Goal: Information Seeking & Learning: Learn about a topic

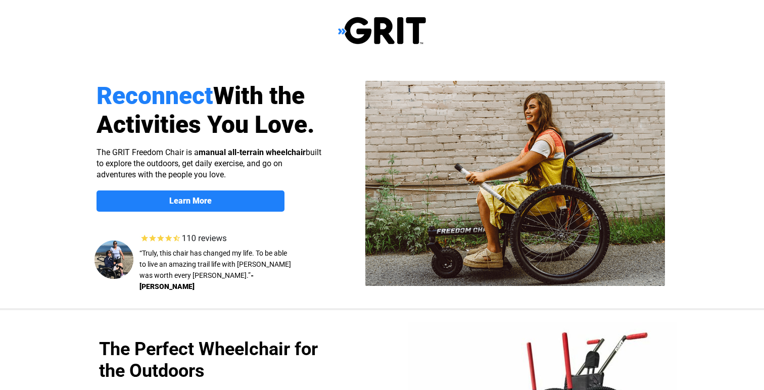
select select "US"
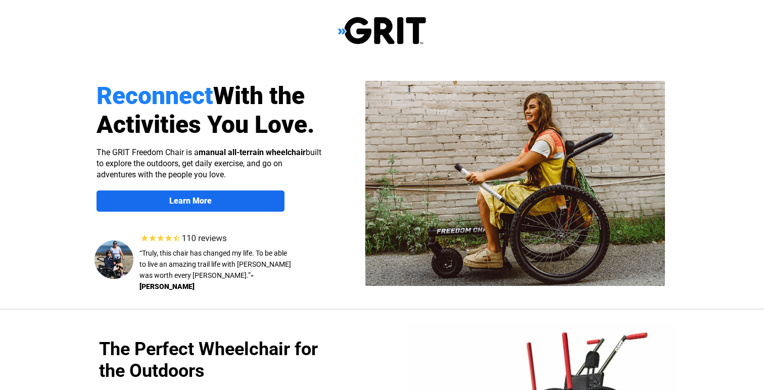
click at [253, 204] on span "Learn More" at bounding box center [190, 201] width 188 height 10
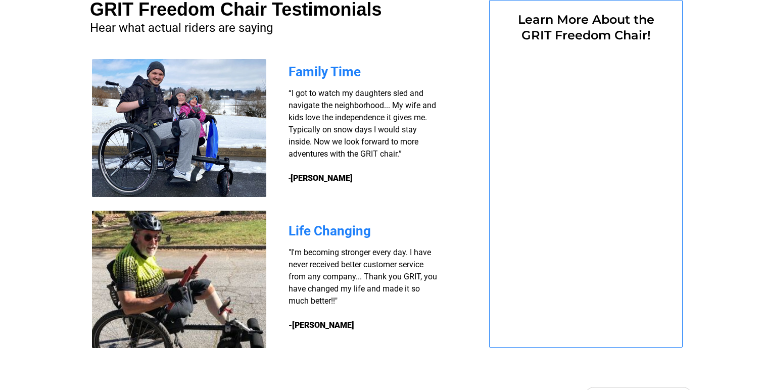
select select "US"
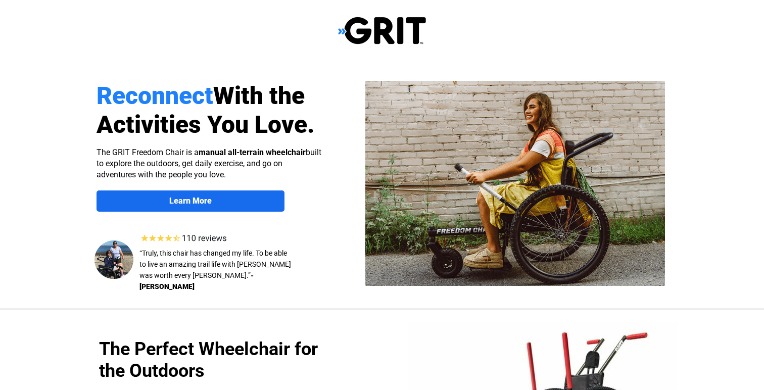
click at [175, 206] on link "Learn More" at bounding box center [190, 200] width 188 height 21
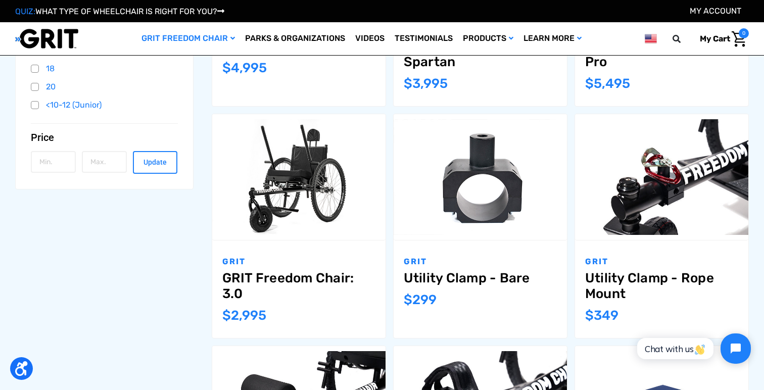
scroll to position [337, 0]
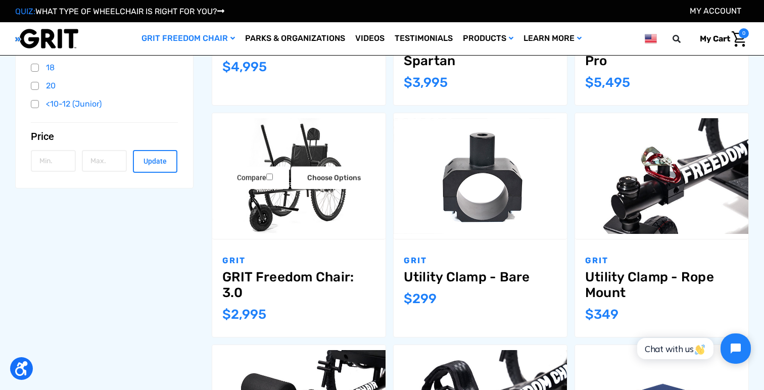
click at [298, 277] on link "GRIT Freedom Chair: 3.0" at bounding box center [298, 284] width 153 height 31
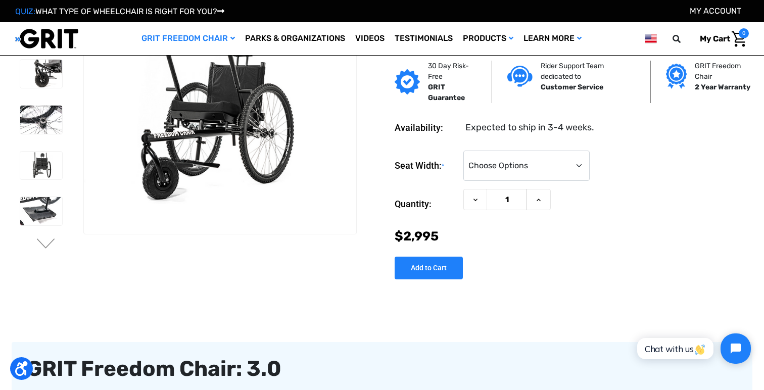
scroll to position [42, 0]
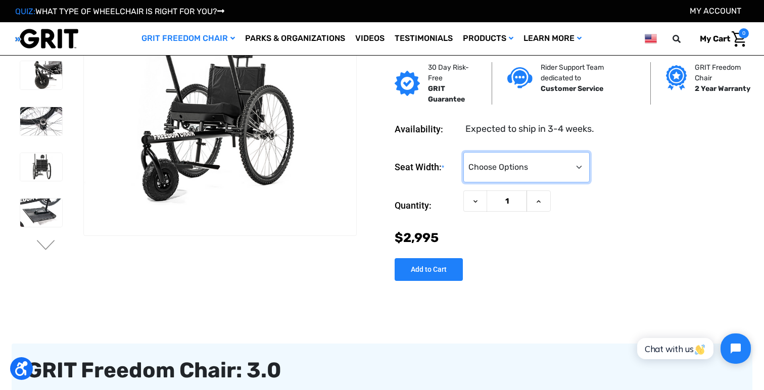
click at [580, 165] on select "Choose Options 16" 18" 20"" at bounding box center [526, 167] width 126 height 30
select select "324"
click at [463, 152] on select "Choose Options 16" 18" 20"" at bounding box center [526, 167] width 126 height 30
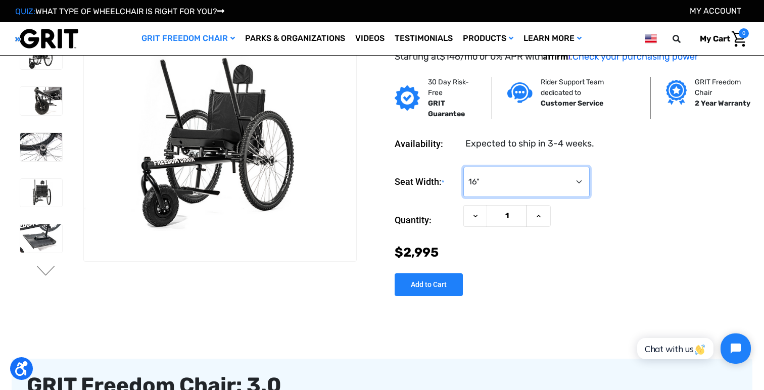
scroll to position [0, 0]
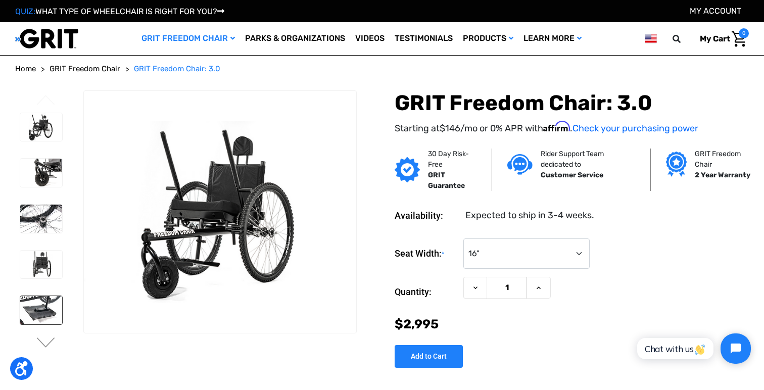
click at [50, 319] on img at bounding box center [41, 310] width 42 height 28
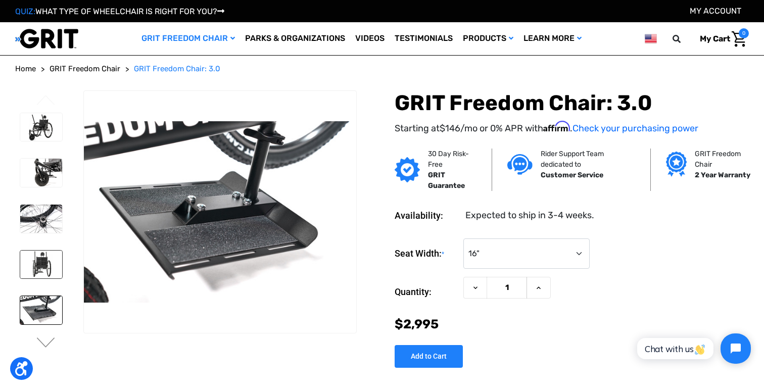
click at [50, 270] on img at bounding box center [41, 265] width 42 height 28
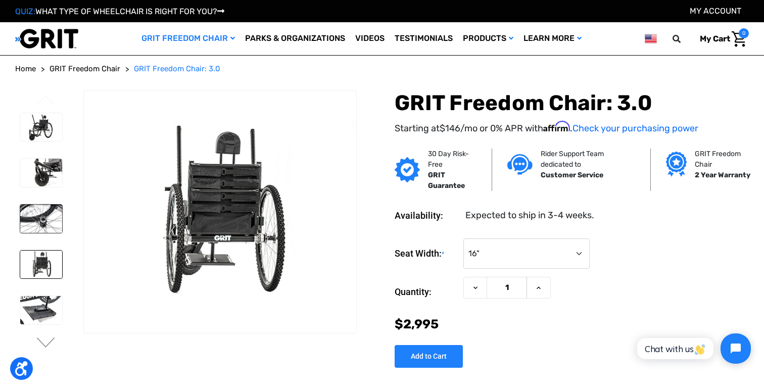
click at [45, 223] on img at bounding box center [41, 219] width 42 height 28
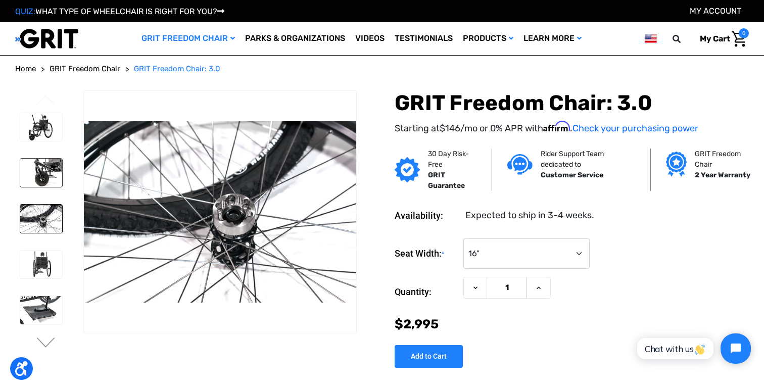
click at [42, 174] on img at bounding box center [41, 173] width 42 height 28
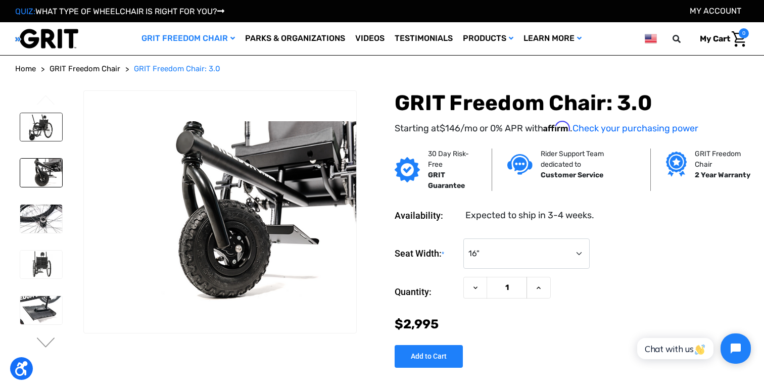
click at [45, 133] on img at bounding box center [41, 127] width 42 height 28
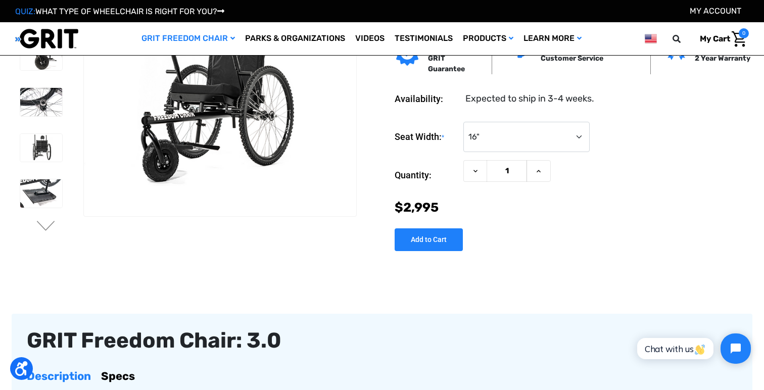
scroll to position [71, 0]
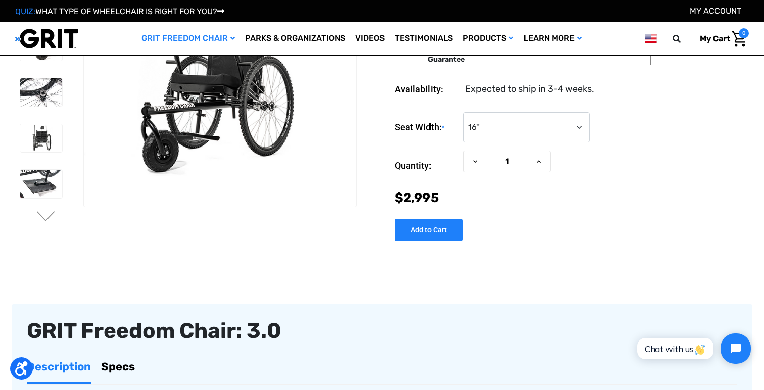
click at [44, 223] on ul "Previous" at bounding box center [49, 96] width 68 height 264
click at [44, 214] on button "Next" at bounding box center [45, 217] width 21 height 12
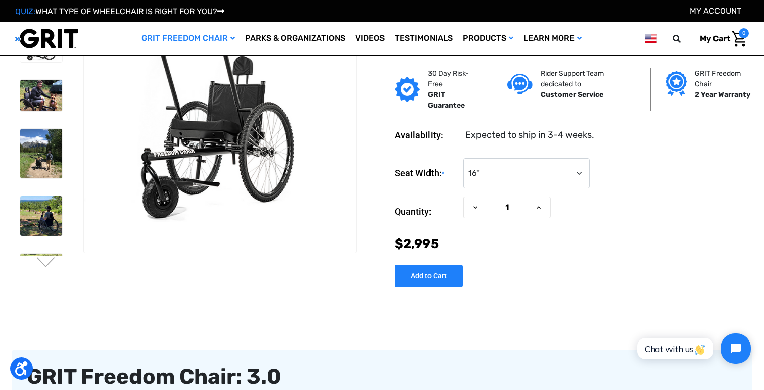
scroll to position [0, 0]
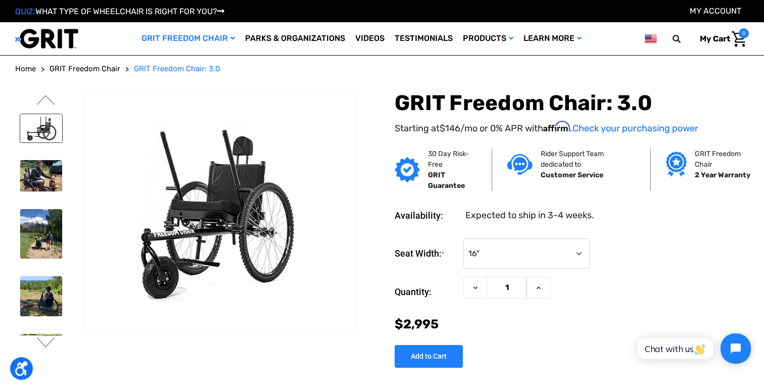
click at [34, 132] on img at bounding box center [41, 128] width 42 height 28
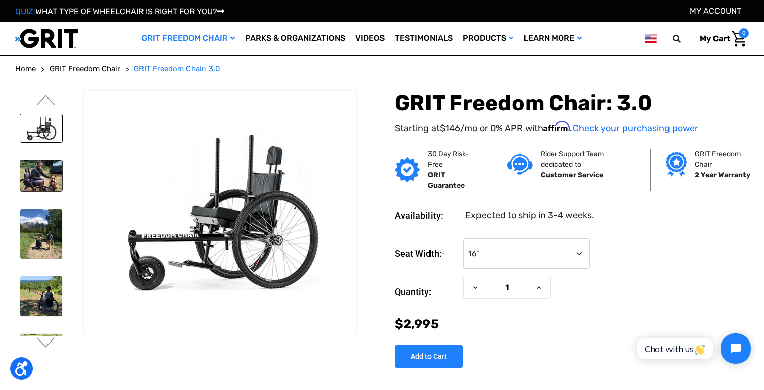
click at [44, 168] on img at bounding box center [41, 176] width 42 height 32
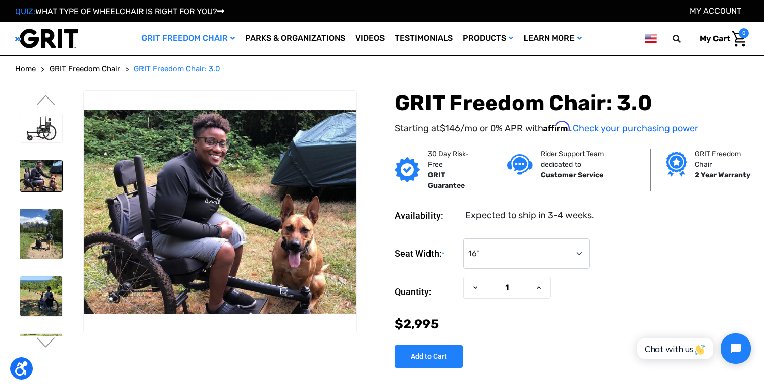
click at [49, 225] on img at bounding box center [41, 233] width 42 height 49
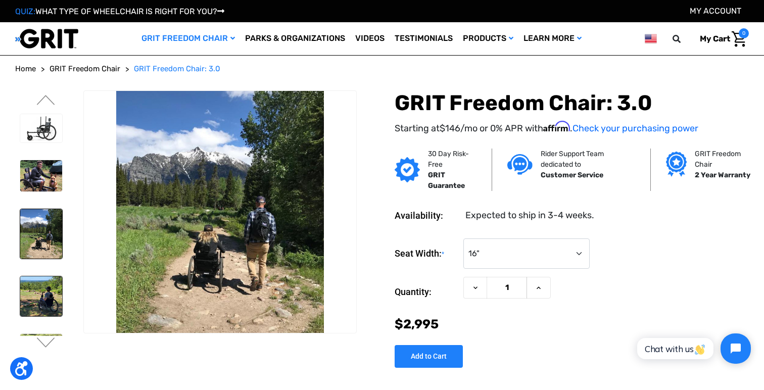
click at [47, 294] on img at bounding box center [41, 296] width 42 height 40
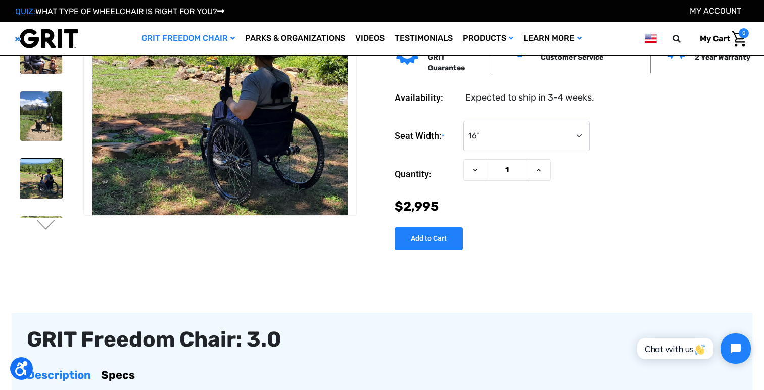
scroll to position [55, 0]
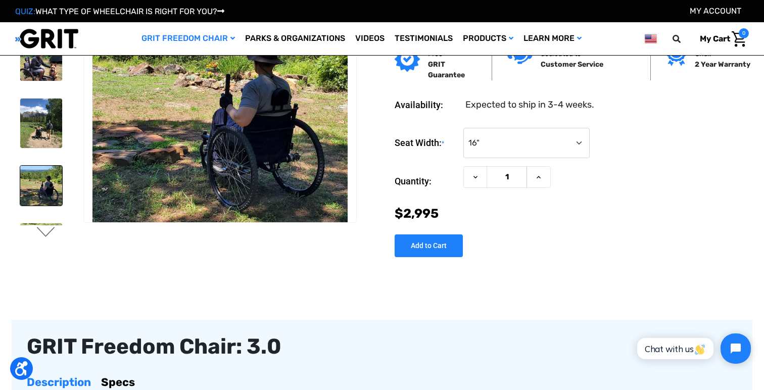
click at [46, 232] on button "Next" at bounding box center [45, 233] width 21 height 12
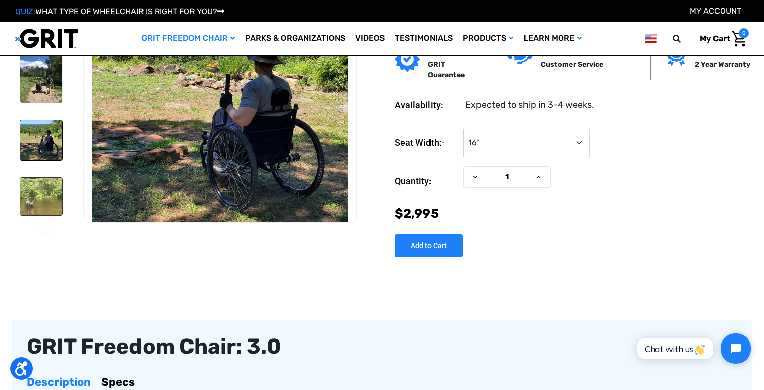
click at [40, 192] on img at bounding box center [41, 196] width 42 height 37
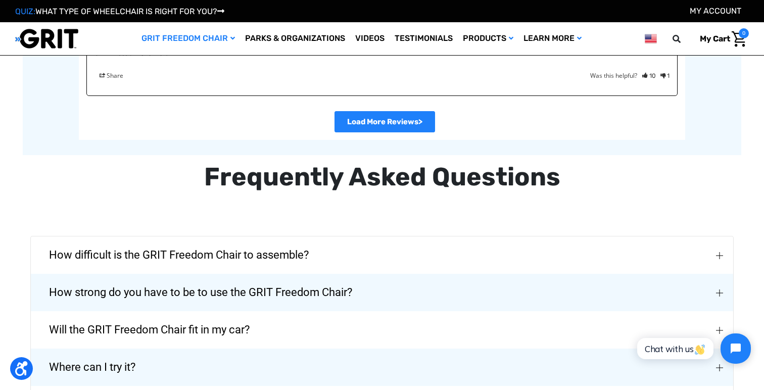
scroll to position [2204, 0]
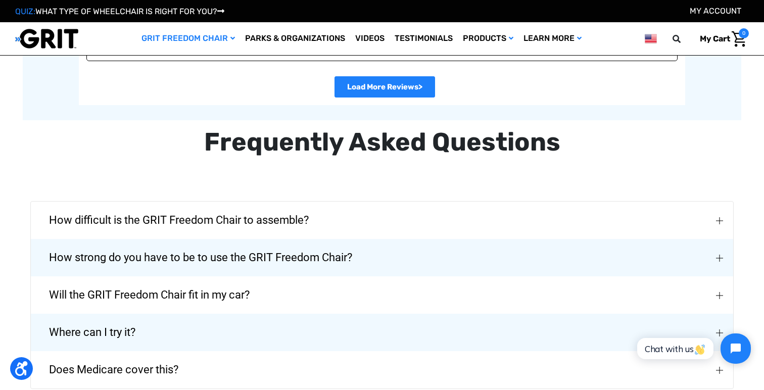
click at [310, 211] on span "How difficult is the GRIT Freedom Chair to assemble?" at bounding box center [179, 220] width 290 height 36
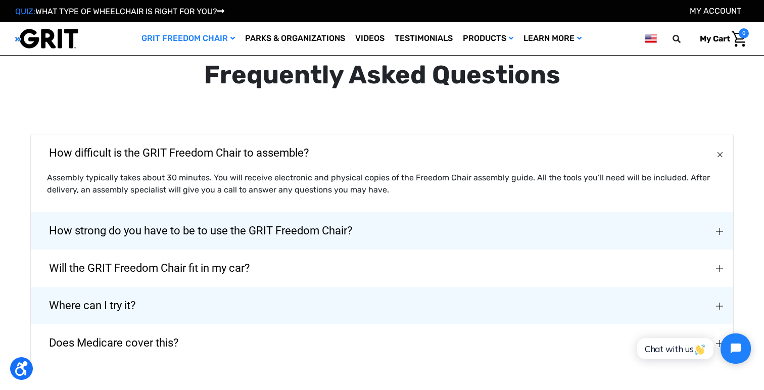
scroll to position [2272, 0]
click at [352, 216] on span "How strong do you have to be to use the GRIT Freedom Chair?" at bounding box center [200, 230] width 333 height 36
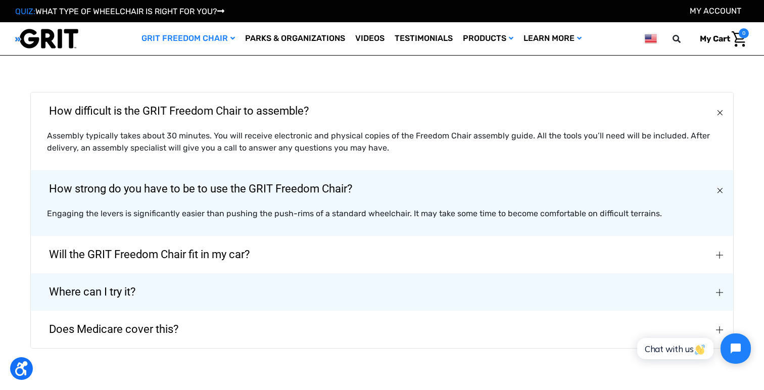
scroll to position [2314, 0]
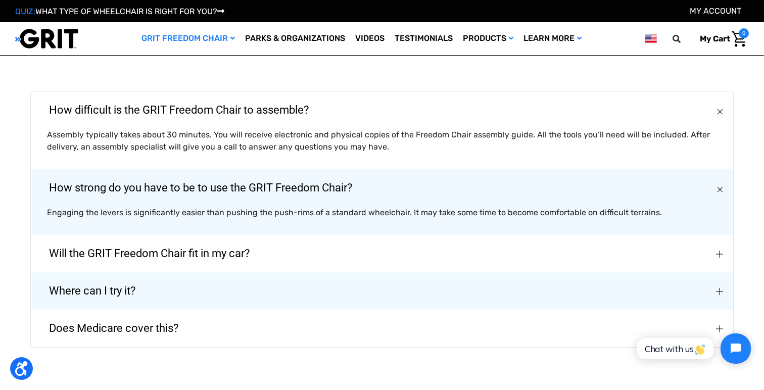
click at [320, 236] on button "Will the GRIT Freedom Chair fit in my car?" at bounding box center [382, 253] width 702 height 37
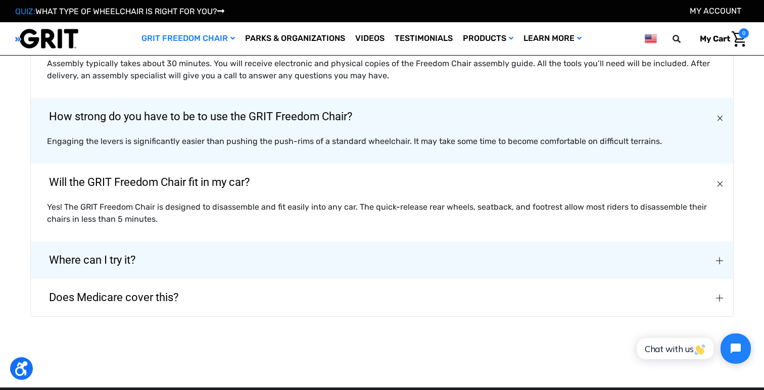
scroll to position [2386, 0]
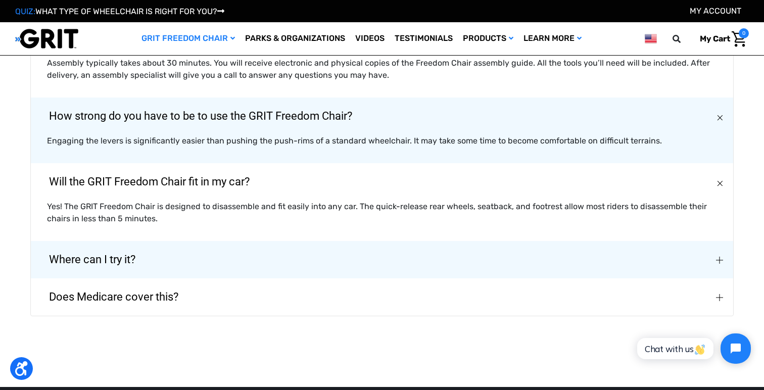
click at [309, 241] on button "Where can I try it?" at bounding box center [382, 259] width 702 height 37
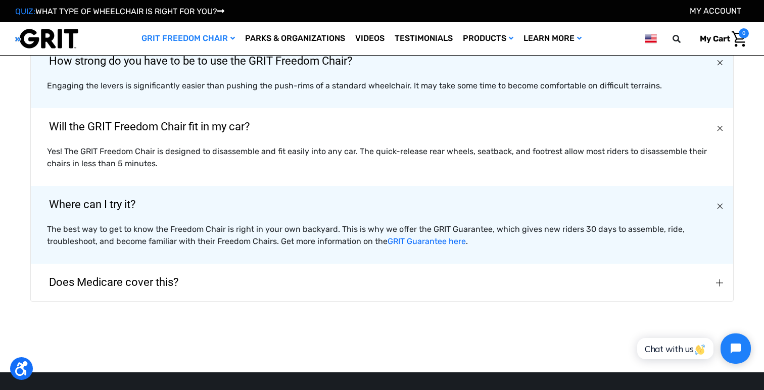
scroll to position [2443, 0]
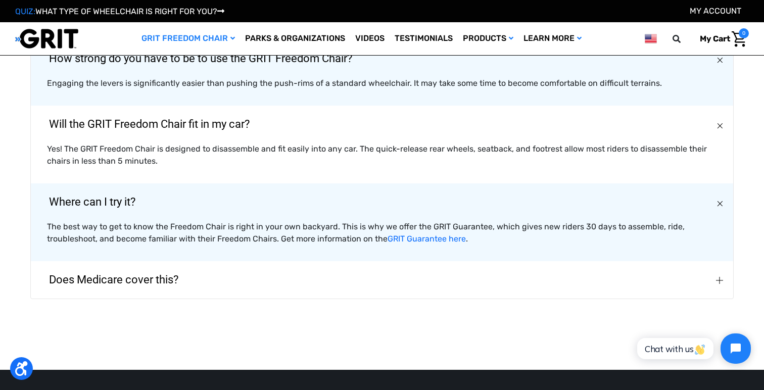
click at [376, 271] on button "Does Medicare cover this?" at bounding box center [382, 279] width 702 height 37
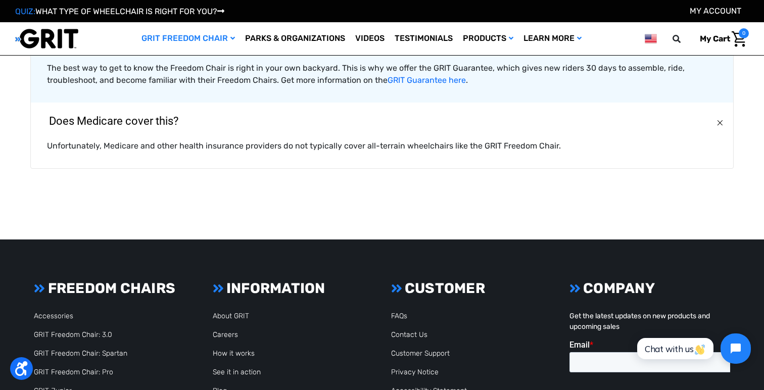
scroll to position [2705, 0]
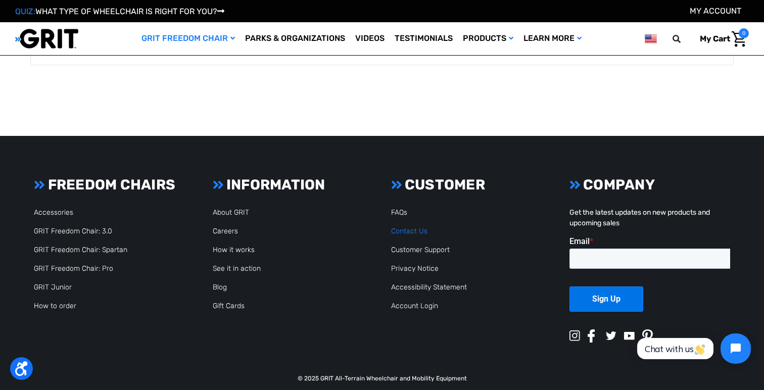
click at [414, 227] on link "Contact Us" at bounding box center [409, 231] width 36 height 9
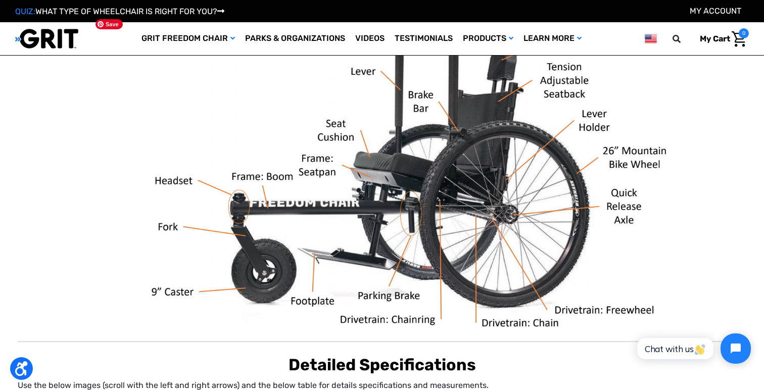
scroll to position [213, 0]
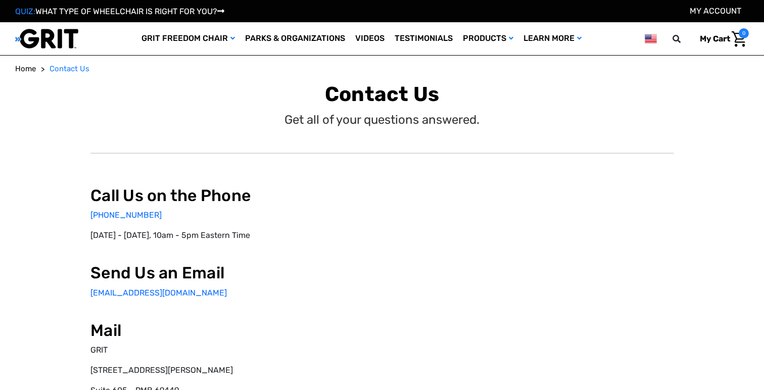
select select "US"
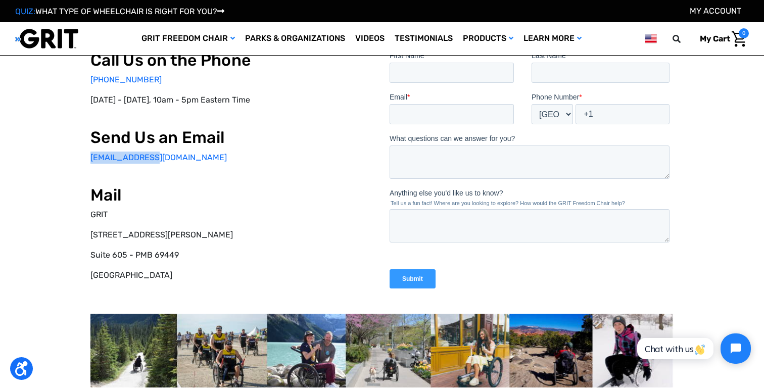
drag, startPoint x: 152, startPoint y: 160, endPoint x: 89, endPoint y: 160, distance: 62.6
click at [89, 160] on div "Call Us on the Phone 877-345-4748 Monday - Friday, 10am - 5pm Eastern Time Send…" at bounding box center [382, 219] width 728 height 435
copy link "info@gogrit.us"
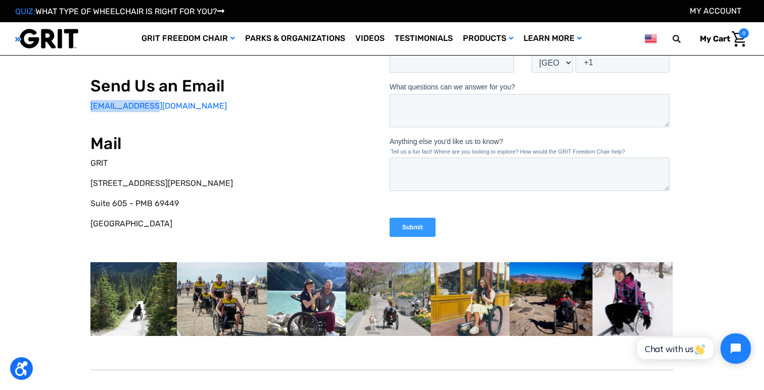
scroll to position [133, 0]
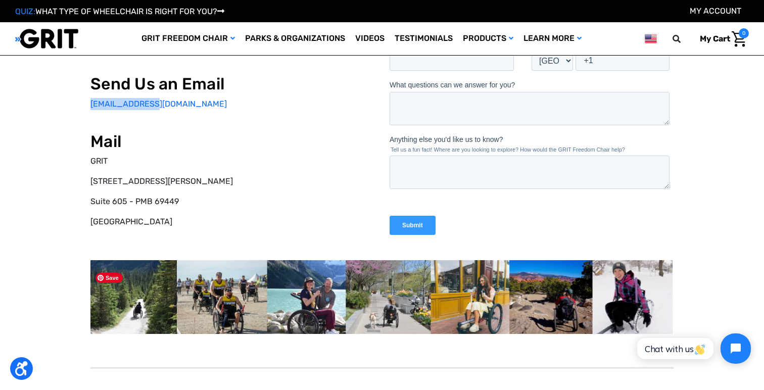
click at [319, 300] on img at bounding box center [381, 297] width 583 height 74
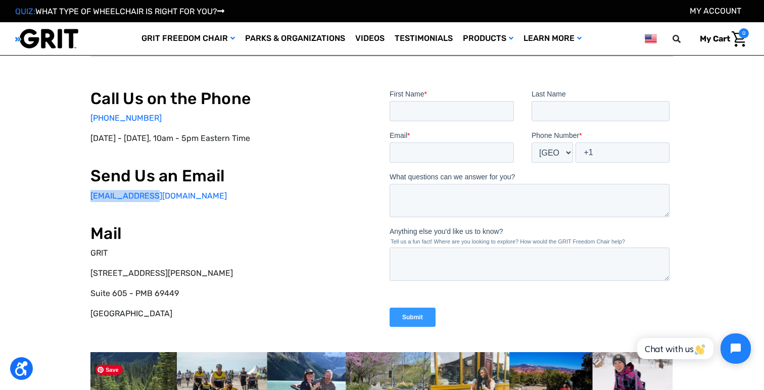
scroll to position [0, 0]
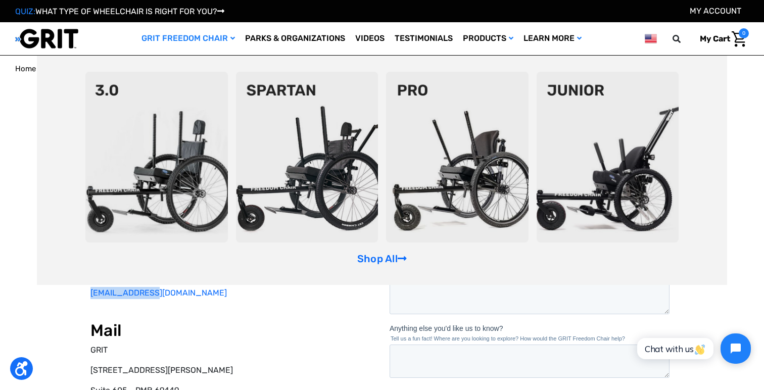
click at [226, 35] on link "GRIT Freedom Chair" at bounding box center [188, 38] width 104 height 33
click at [162, 134] on img at bounding box center [156, 157] width 142 height 171
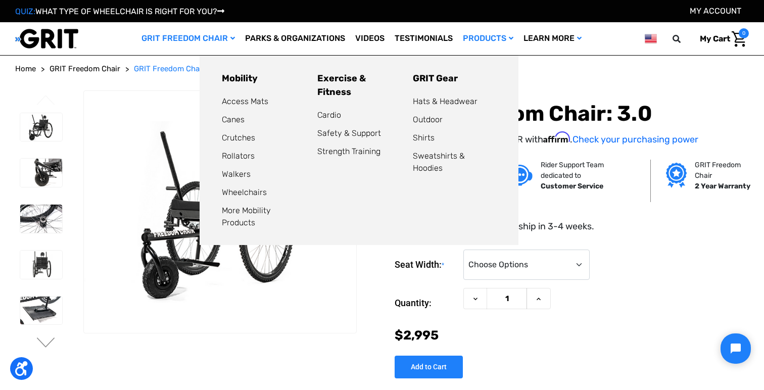
click at [511, 45] on link "Products" at bounding box center [488, 38] width 61 height 33
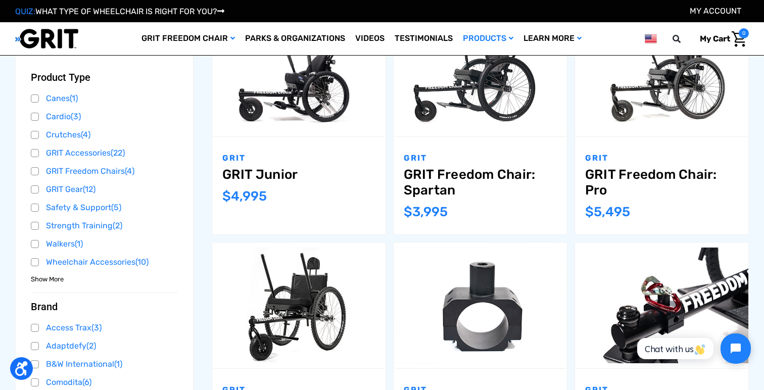
scroll to position [209, 0]
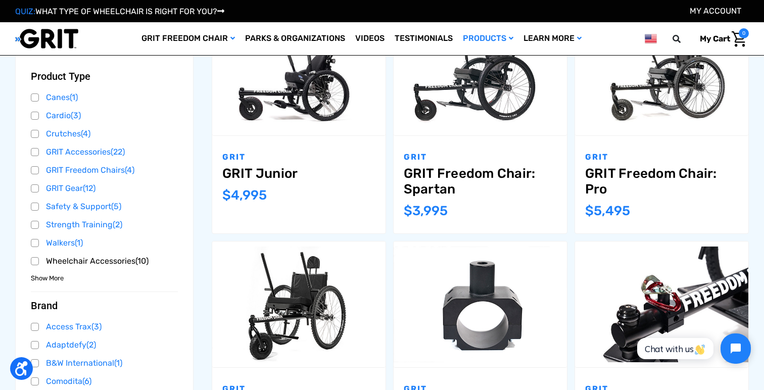
click at [110, 262] on link "Wheelchair Accessories (10)" at bounding box center [104, 261] width 147 height 15
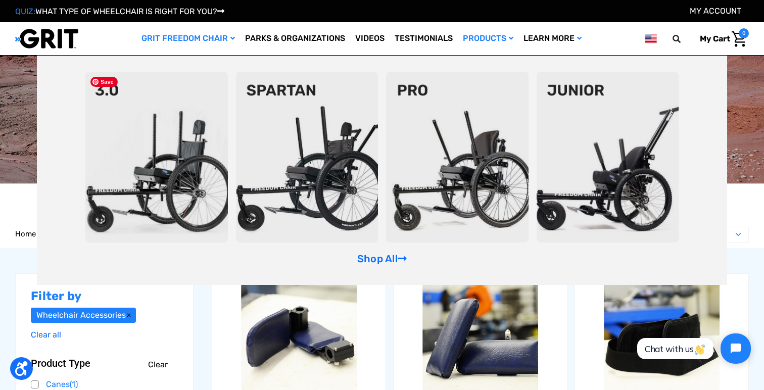
click at [182, 153] on img at bounding box center [156, 157] width 142 height 171
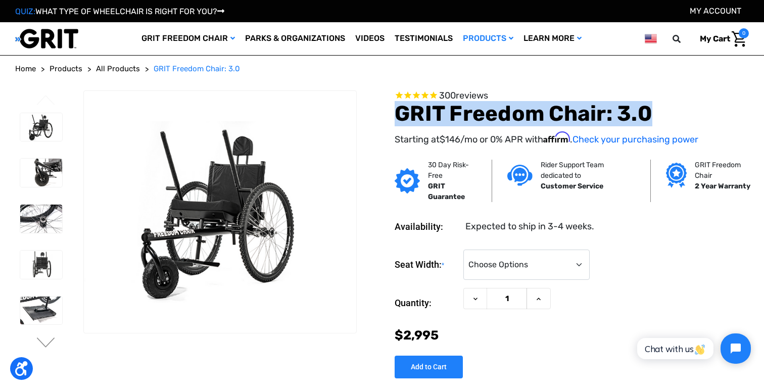
drag, startPoint x: 652, startPoint y: 115, endPoint x: 395, endPoint y: 120, distance: 256.6
click at [395, 120] on h1 "GRIT Freedom Chair: 3.0" at bounding box center [571, 113] width 354 height 25
copy h1 "GRIT Freedom Chair: 3.0"
